Goal: Task Accomplishment & Management: Use online tool/utility

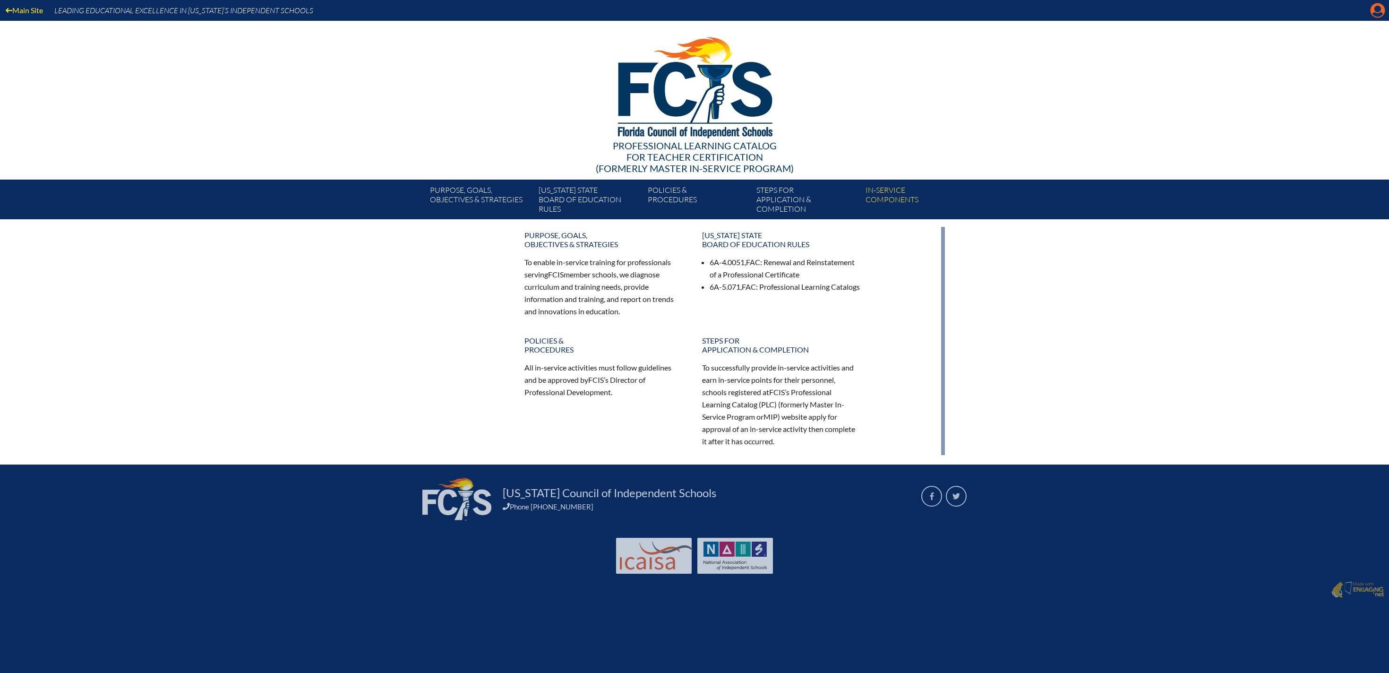
click at [1375, 16] on icon "Manage account" at bounding box center [1377, 10] width 15 height 15
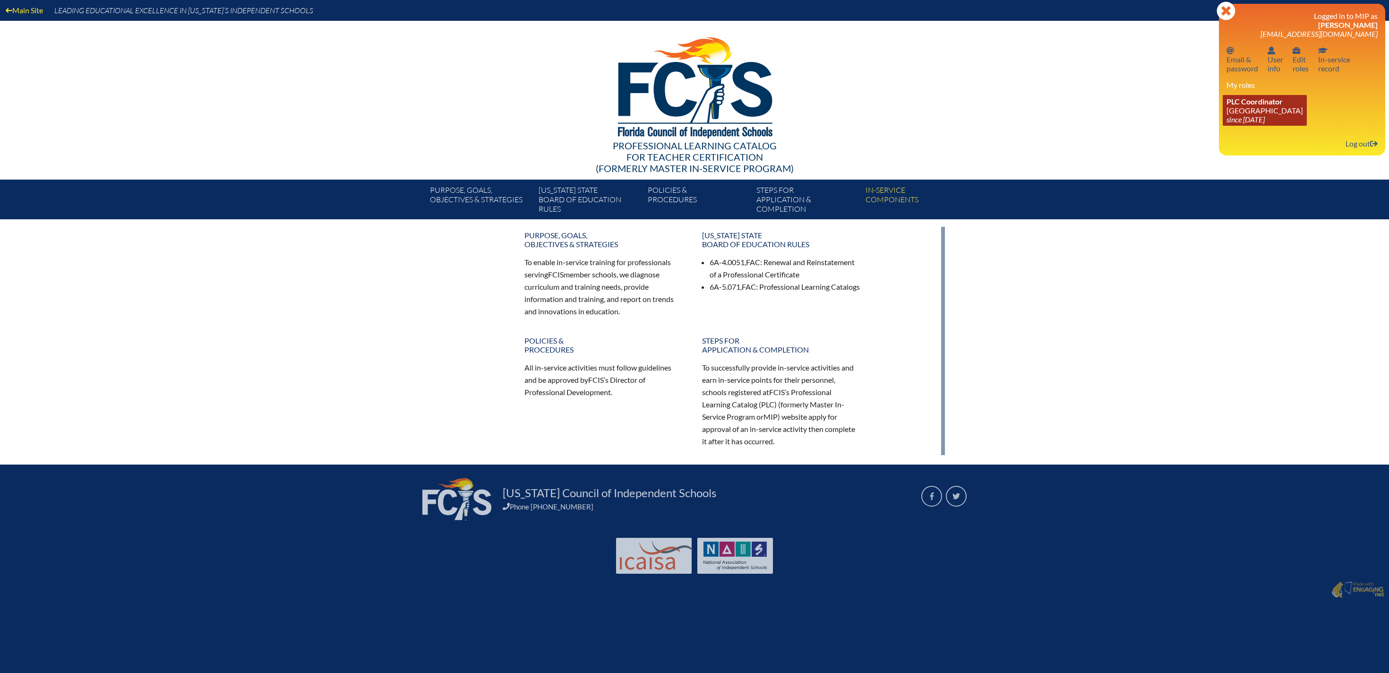
click at [1283, 111] on link "PLC Coordinator [GEOGRAPHIC_DATA] since [DATE]" at bounding box center [1265, 110] width 84 height 31
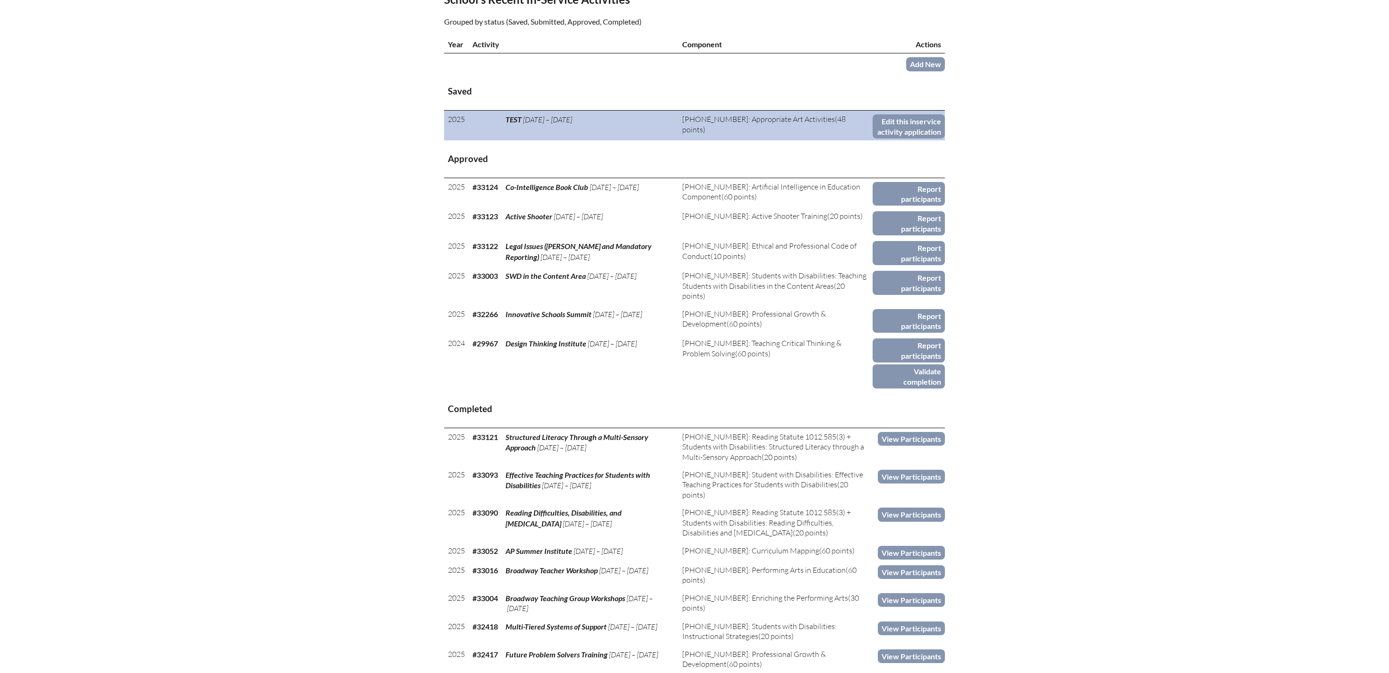
scroll to position [328, 0]
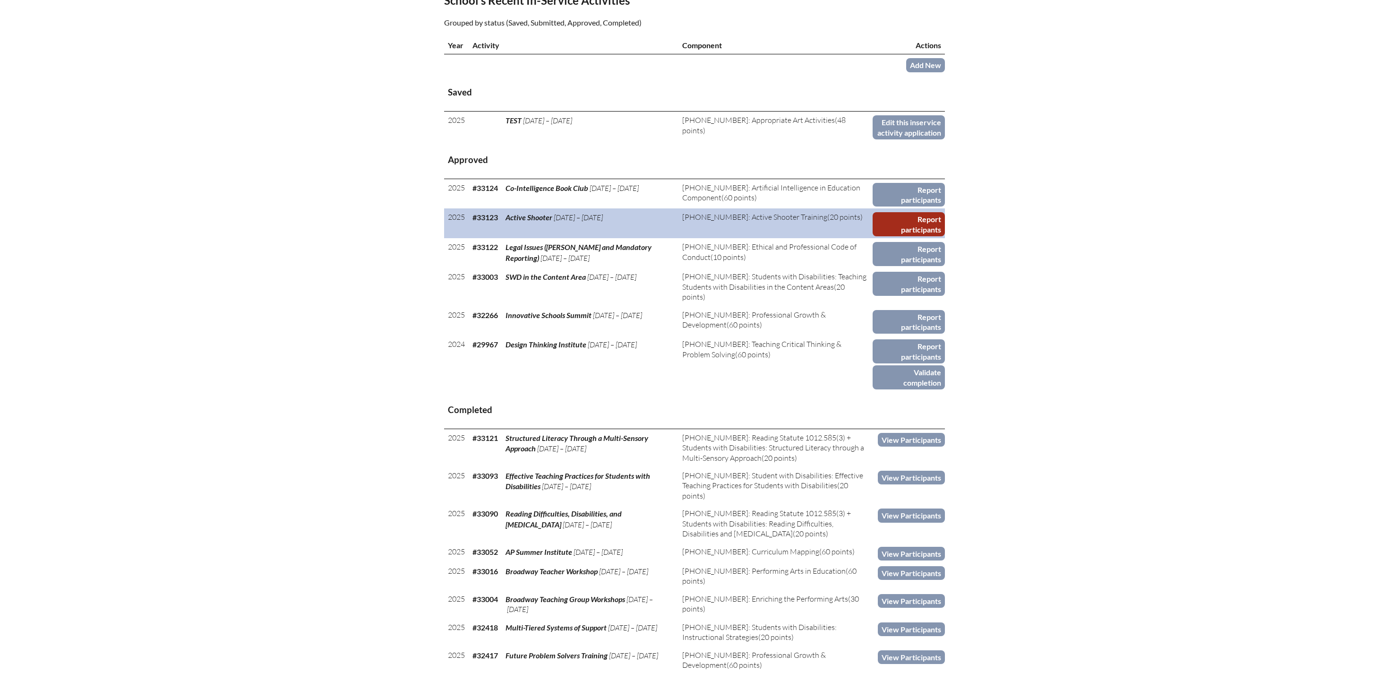
click at [906, 236] on link "Report participants" at bounding box center [909, 224] width 72 height 24
click at [915, 236] on link "Report participants" at bounding box center [909, 224] width 72 height 24
click at [775, 238] on td "6-414-005: Active Shooter Training (20 points)" at bounding box center [775, 223] width 195 height 30
click at [910, 236] on link "Report participants" at bounding box center [909, 224] width 72 height 24
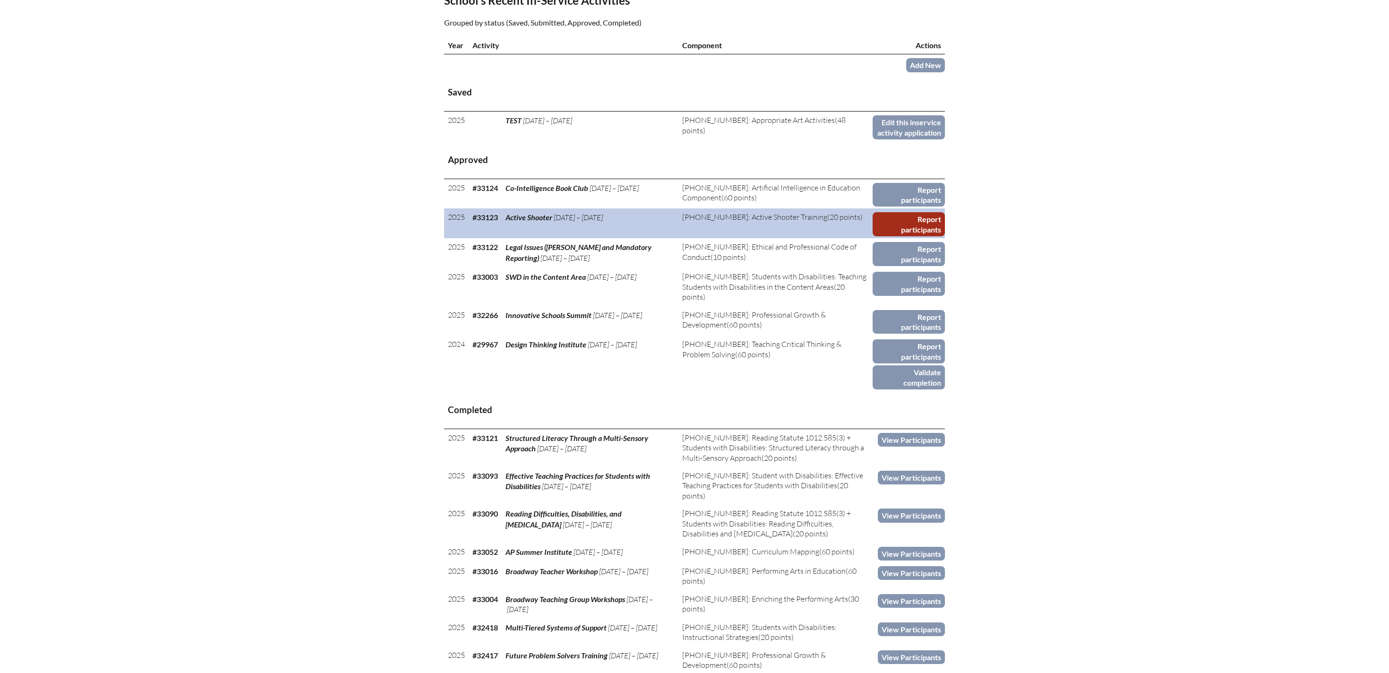
click at [910, 236] on link "Report participants" at bounding box center [909, 224] width 72 height 24
